Goal: Book appointment/travel/reservation

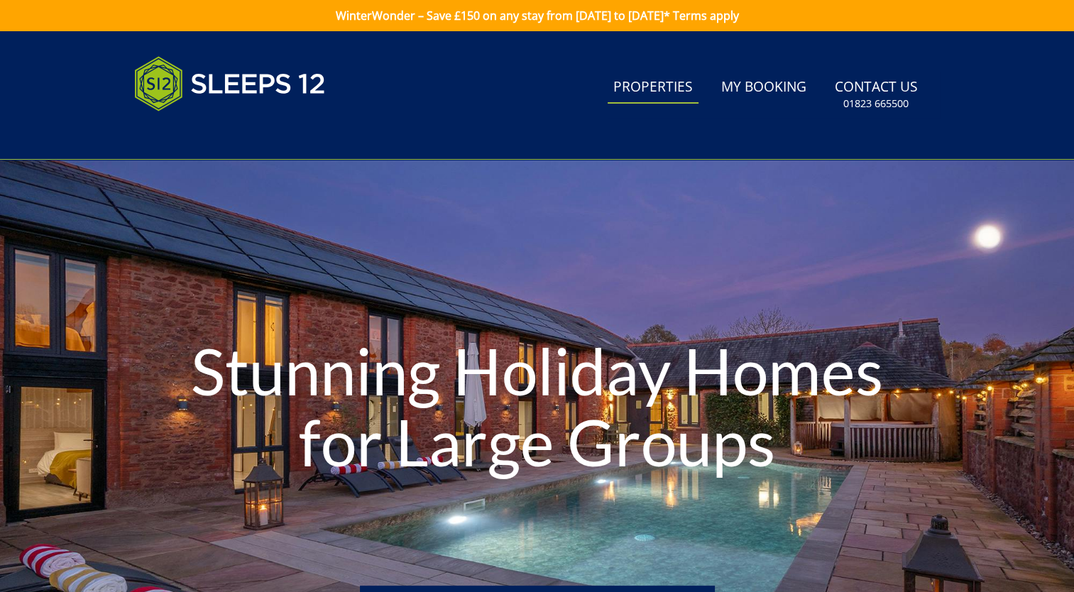
click at [660, 91] on link "Properties" at bounding box center [653, 88] width 91 height 32
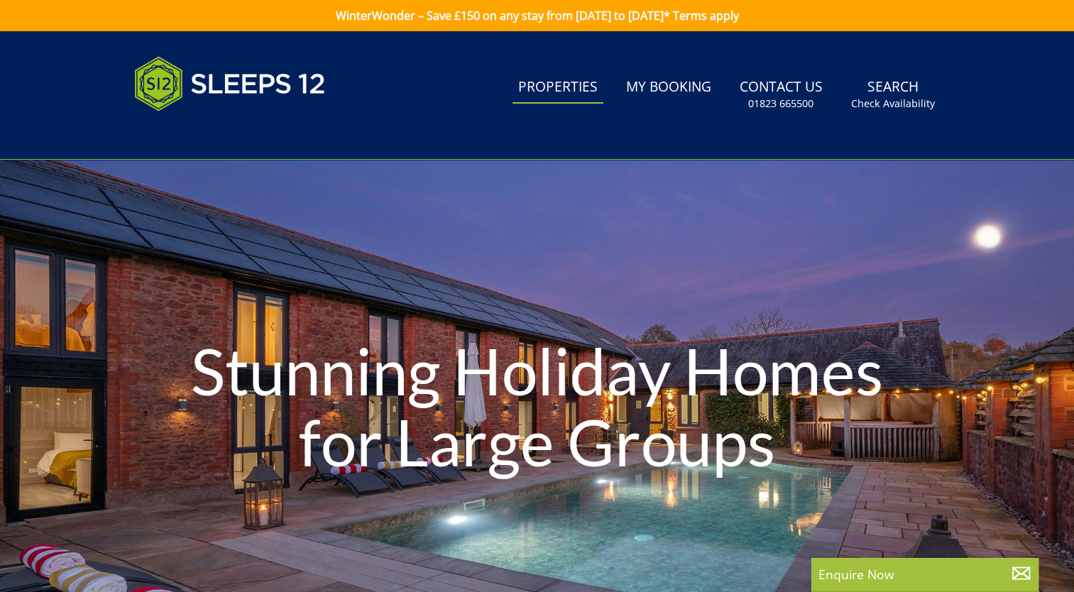
click at [153, 486] on div "Stunning Holiday Homes for Large Groups" at bounding box center [537, 409] width 1074 height 204
click at [556, 91] on link "Properties" at bounding box center [557, 88] width 91 height 32
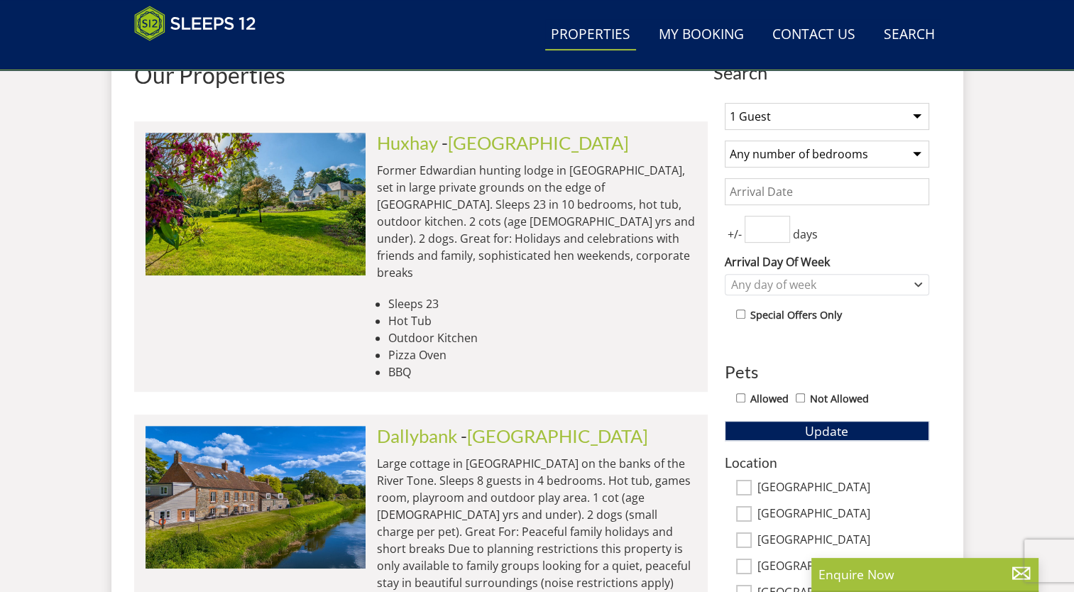
scroll to position [554, 0]
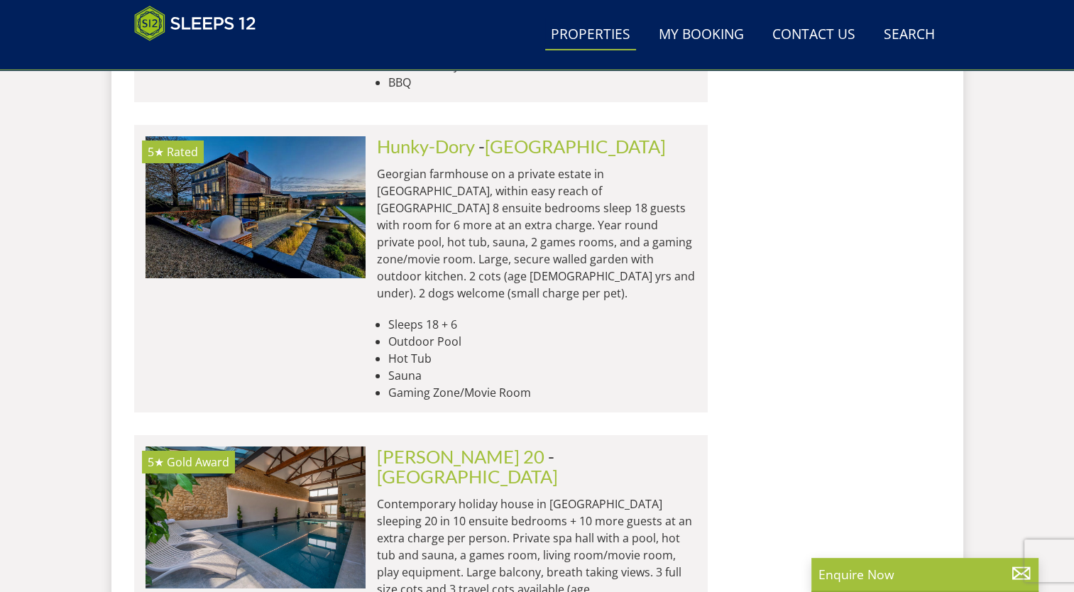
scroll to position [5026, 0]
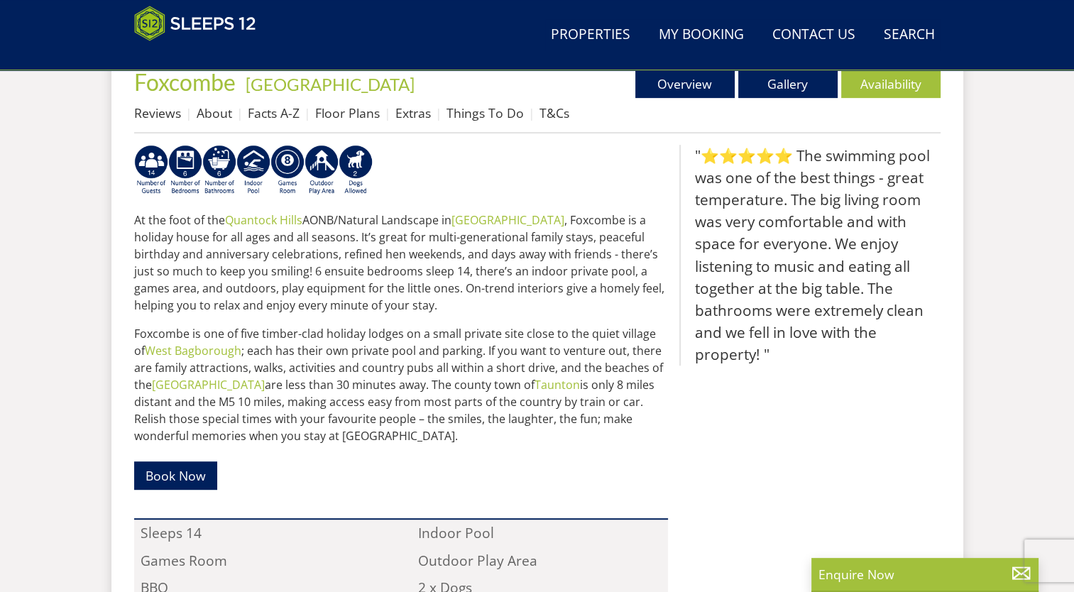
scroll to position [539, 0]
